Goal: Transaction & Acquisition: Purchase product/service

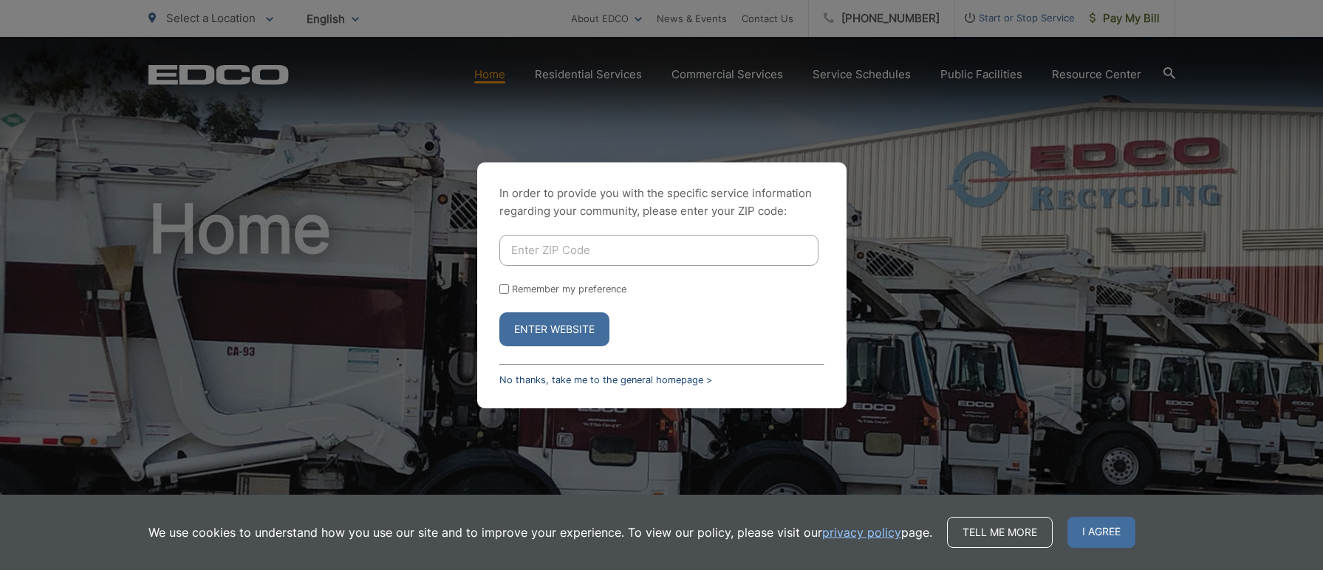
click at [564, 382] on link "No thanks, take me to the general homepage >" at bounding box center [605, 380] width 213 height 11
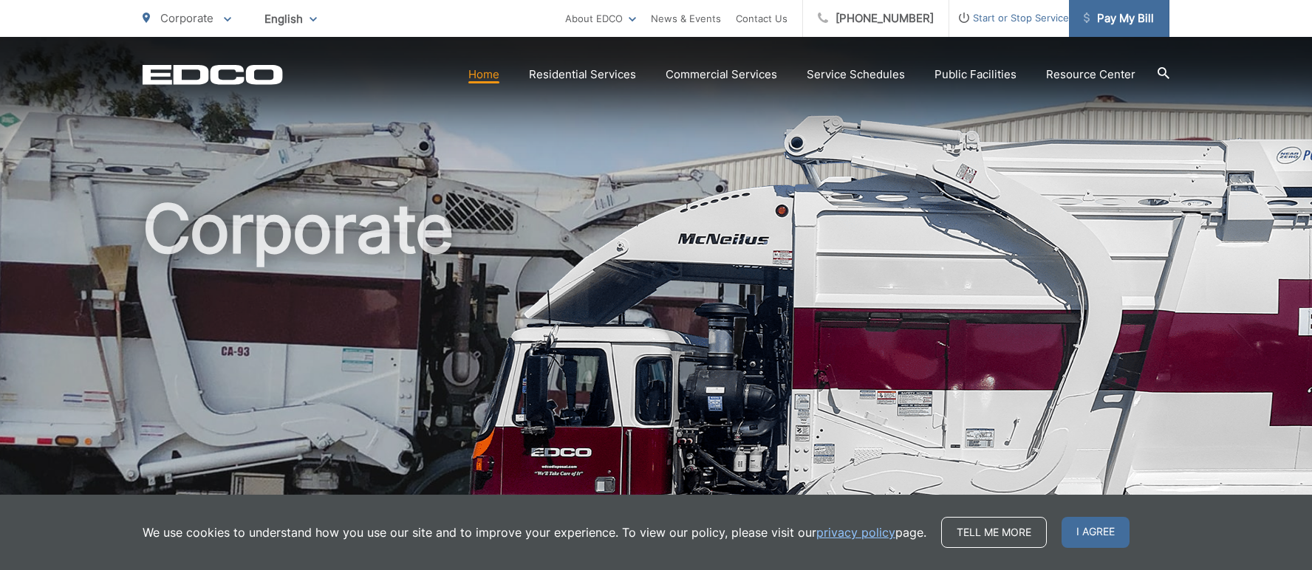
click at [1107, 17] on span "Pay My Bill" at bounding box center [1119, 19] width 70 height 18
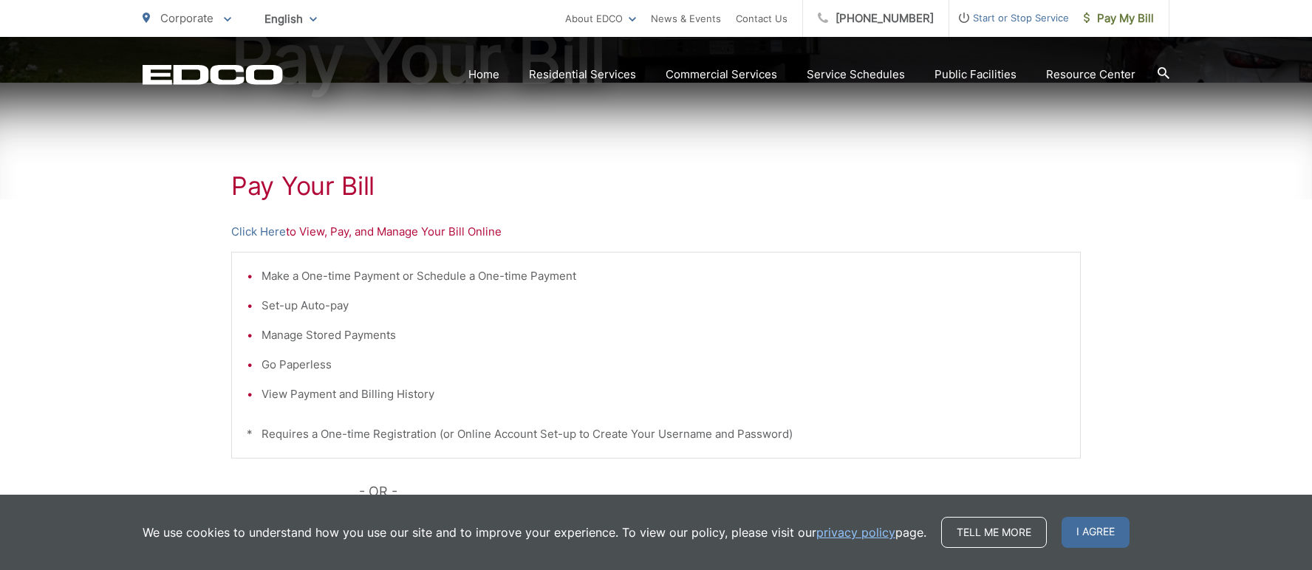
scroll to position [222, 0]
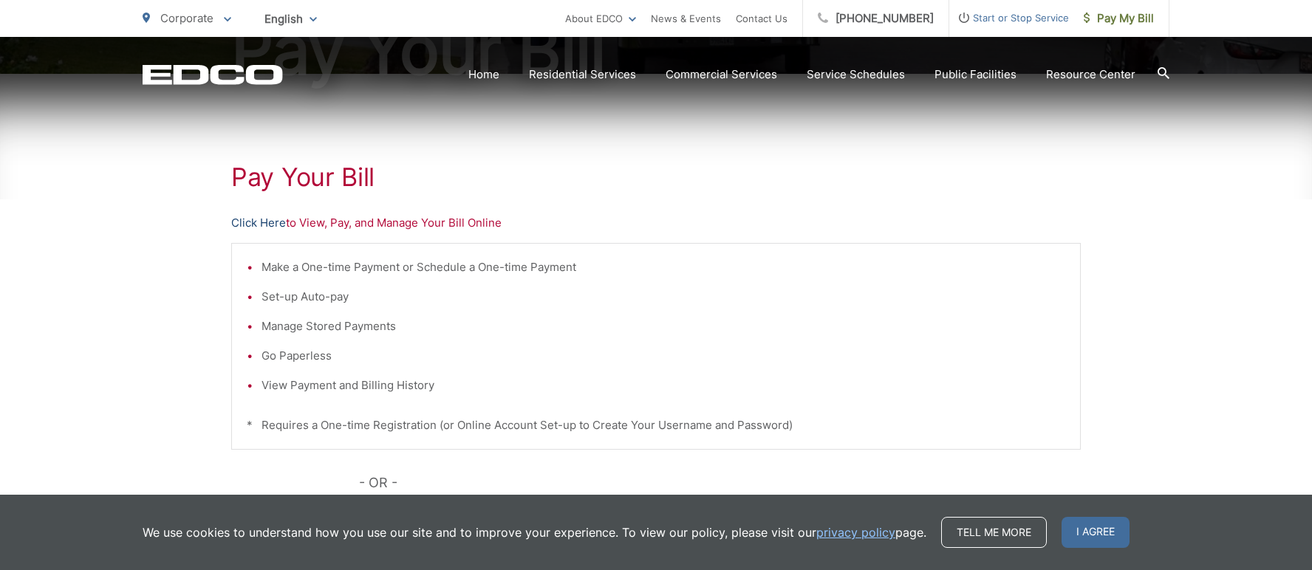
click at [273, 225] on link "Click Here" at bounding box center [258, 223] width 55 height 18
